Goal: Task Accomplishment & Management: Manage account settings

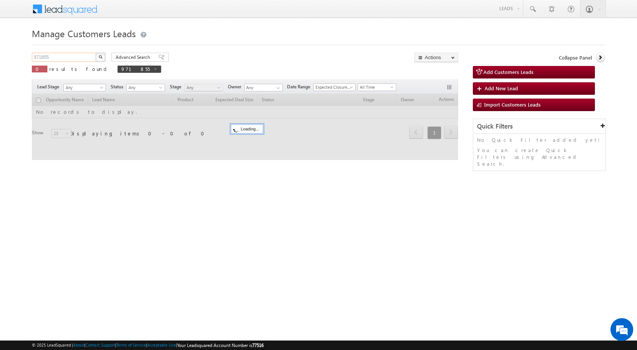
click at [41, 58] on input "971855" at bounding box center [64, 57] width 65 height 9
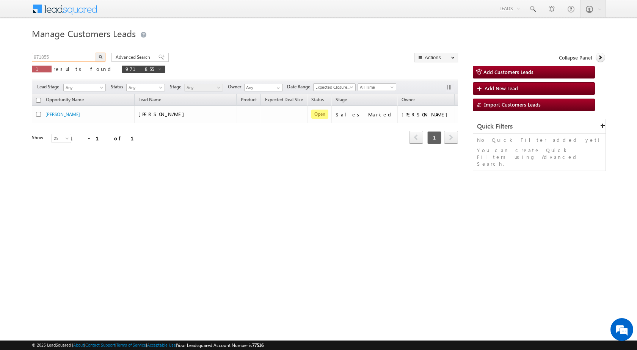
click at [41, 58] on input "971855" at bounding box center [64, 57] width 65 height 9
paste input "65941"
type input "965941"
click at [96, 53] on button "button" at bounding box center [101, 57] width 10 height 9
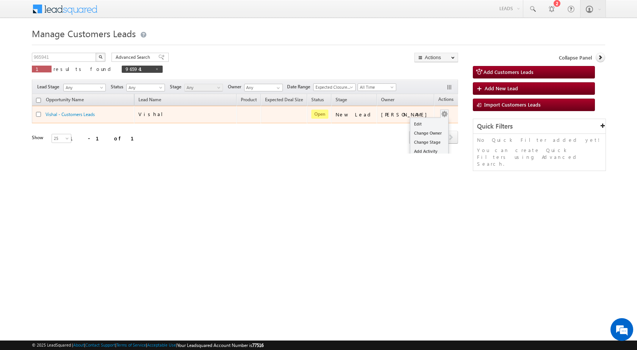
click at [441, 113] on button "button" at bounding box center [445, 114] width 8 height 8
click at [422, 123] on link "Edit" at bounding box center [429, 123] width 38 height 9
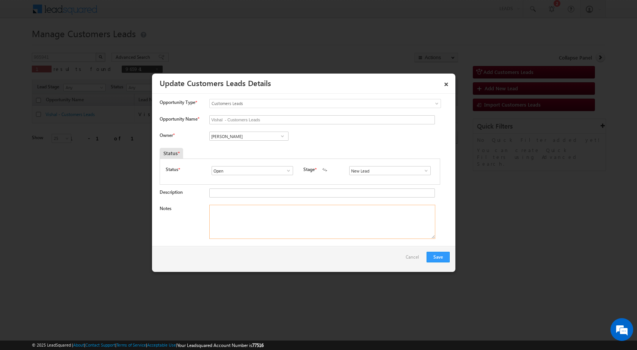
click at [364, 223] on textarea "Notes" at bounding box center [322, 222] width 226 height 34
paste textarea "965941 / Swati / 8958934020 / CUST WANT 04 LAKH TOPUP AMOUNT / ADDRESS - 244412…"
type textarea "965941 / Swati / 8958934020 / CUST WANT 04 LAKH TOPUP AMOUNT / ADDRESS - 244412…"
click at [424, 170] on span at bounding box center [426, 171] width 8 height 6
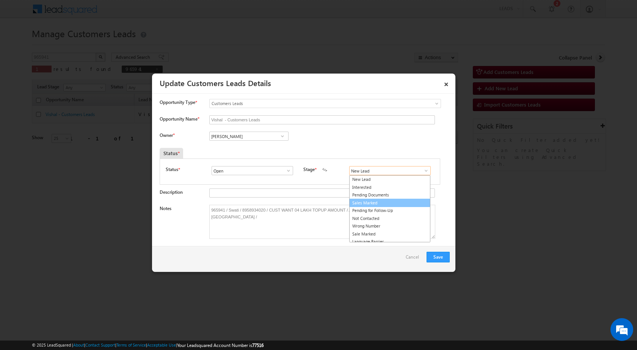
click at [396, 200] on link "Sales Marked" at bounding box center [389, 203] width 81 height 9
type input "Sales Marked"
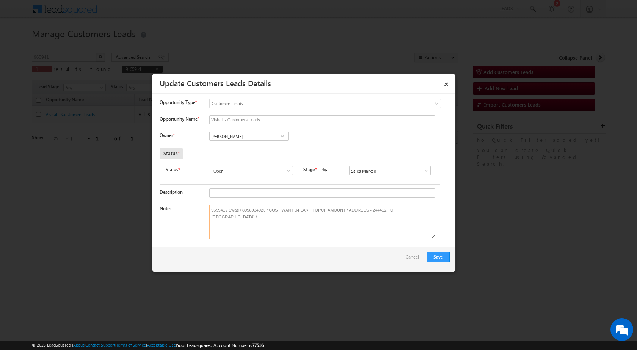
click at [229, 210] on textarea "965941 / Swati / 8958934020 / CUST WANT 04 LAKH TOPUP AMOUNT / ADDRESS - 244412…" at bounding box center [322, 222] width 226 height 34
drag, startPoint x: 273, startPoint y: 122, endPoint x: 196, endPoint y: 128, distance: 76.5
paste input "Swati"
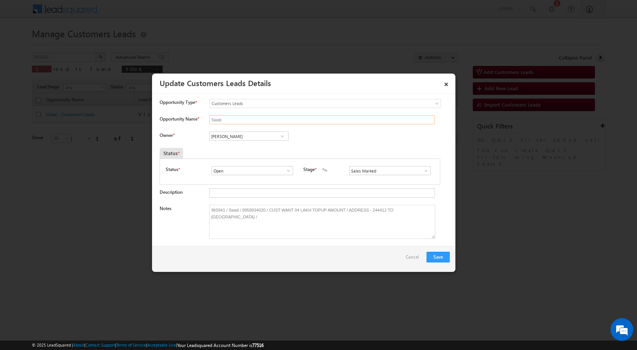
type input "Swati"
click at [262, 137] on input "Vikas Halwai" at bounding box center [248, 136] width 79 height 9
paste input "sharfuddin.hussain@sgrlimited.in"
click at [250, 146] on link "Sharfuddin SHARAFAT HUSSAIN sharfuddin.hussain@sgrlimited.in" at bounding box center [248, 148] width 79 height 14
type input "Sharfuddin SHARAFAT HUSSAIN"
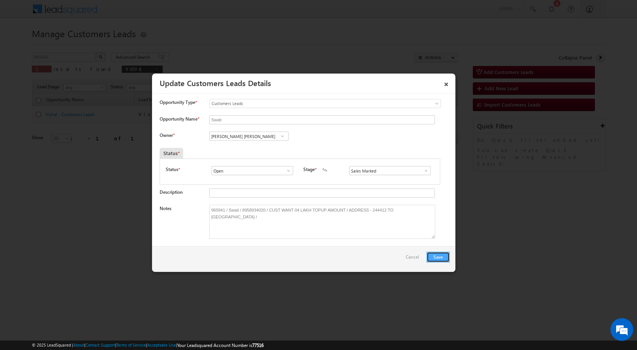
click at [436, 256] on button "Save" at bounding box center [438, 257] width 23 height 11
